Goal: Find specific page/section: Find specific page/section

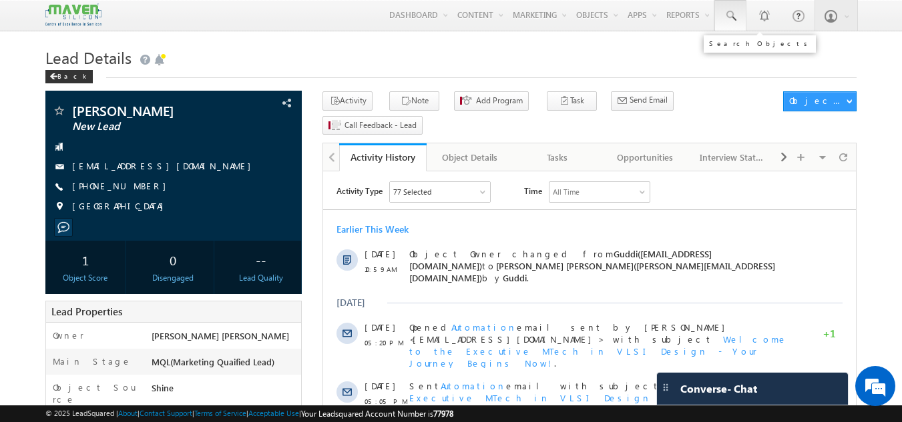
click at [734, 11] on span at bounding box center [729, 15] width 13 height 13
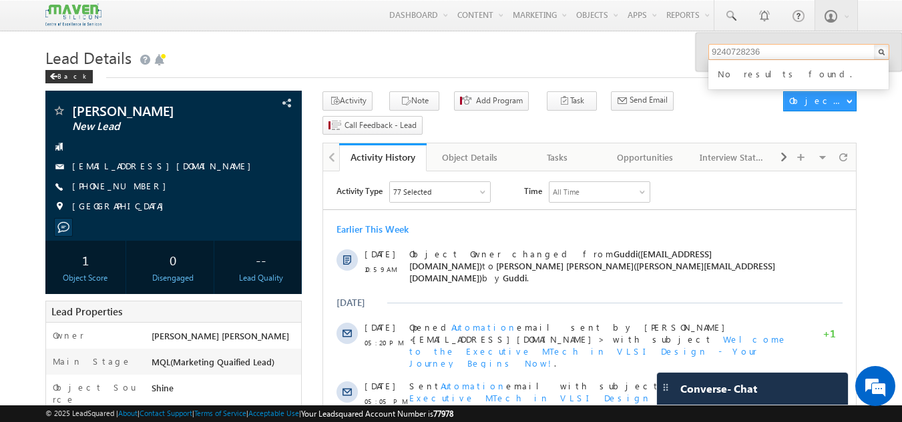
click at [766, 55] on input "9240728236" at bounding box center [798, 52] width 181 height 16
type input "9240728236"
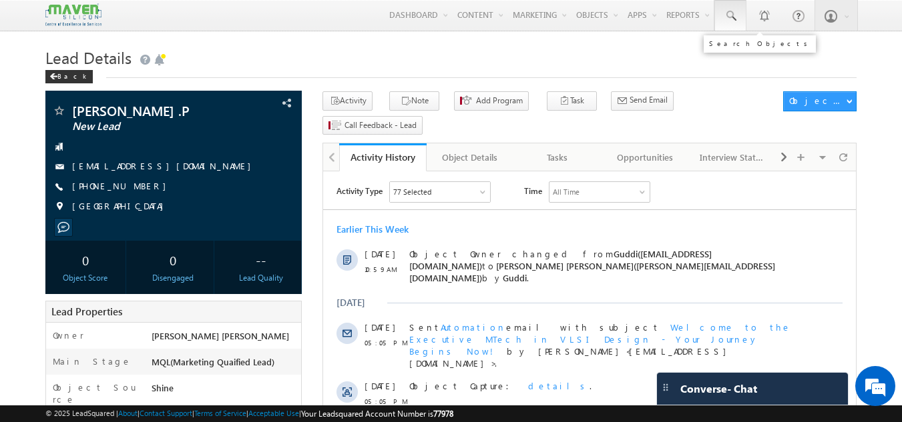
drag, startPoint x: 0, startPoint y: 0, endPoint x: 742, endPoint y: 25, distance: 742.6
click at [742, 25] on link at bounding box center [730, 15] width 32 height 31
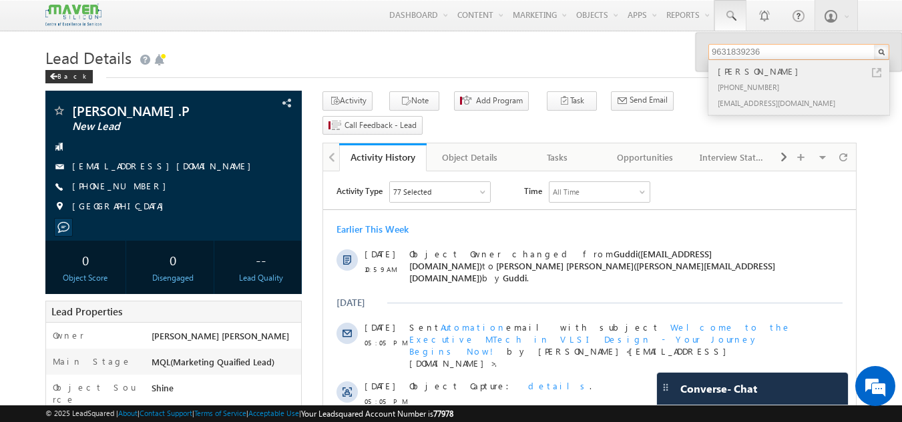
type input "9631839236"
click at [782, 81] on div "[PHONE_NUMBER]" at bounding box center [804, 87] width 179 height 16
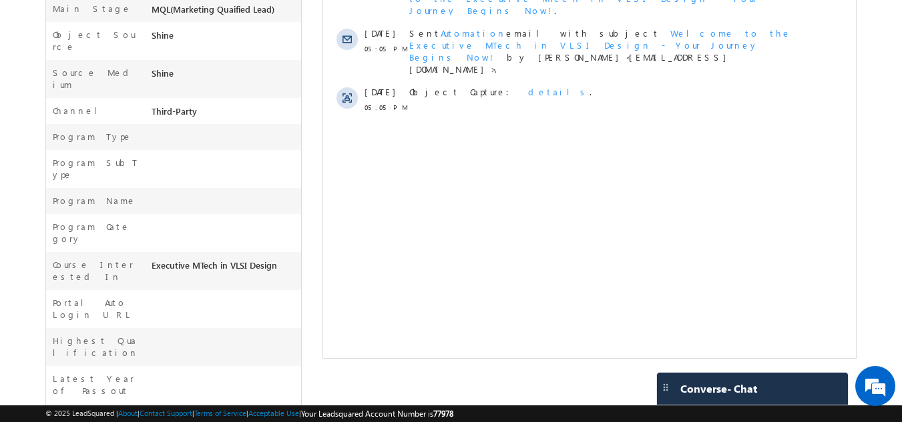
scroll to position [473, 0]
